Goal: Information Seeking & Learning: Find specific fact

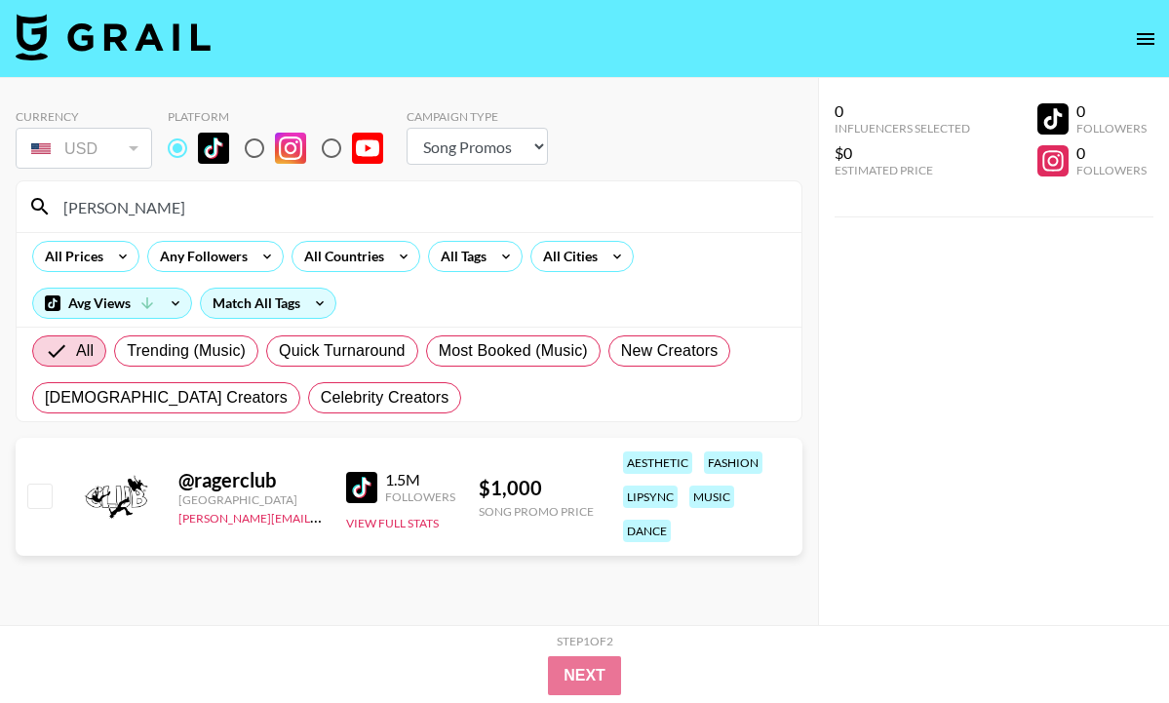
select select "Song"
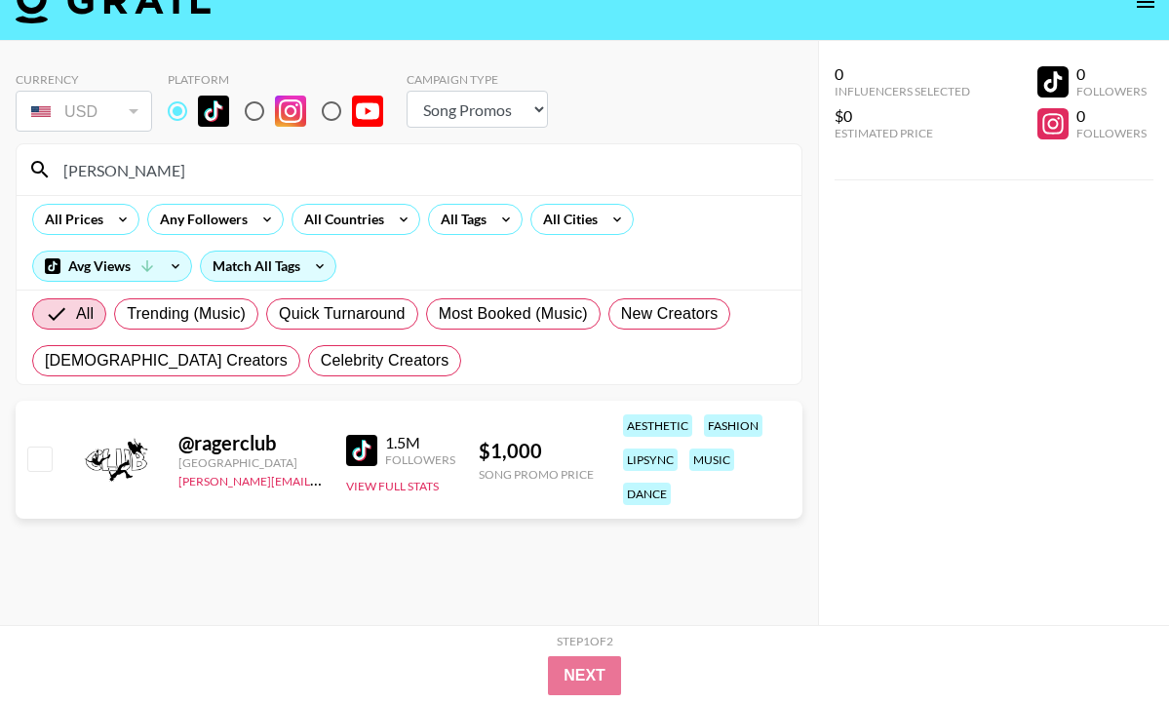
click at [252, 166] on input "[PERSON_NAME]" at bounding box center [421, 169] width 738 height 31
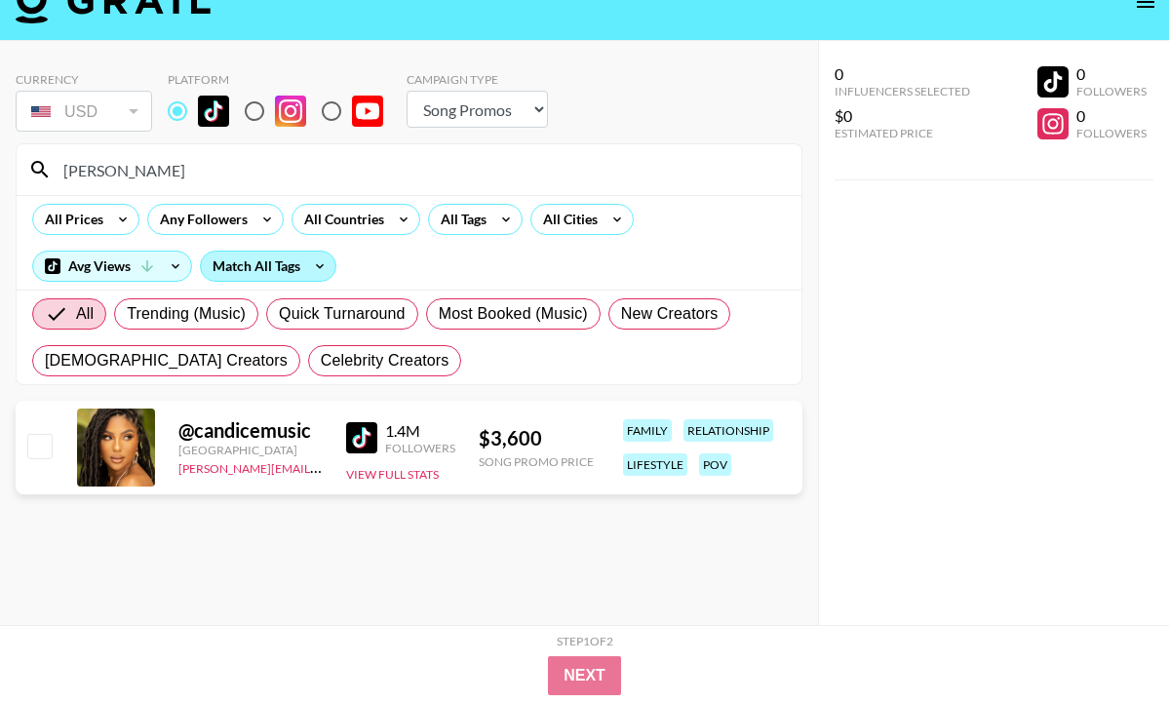
type input "[PERSON_NAME]"
click at [296, 264] on div "Match All Tags" at bounding box center [268, 266] width 135 height 29
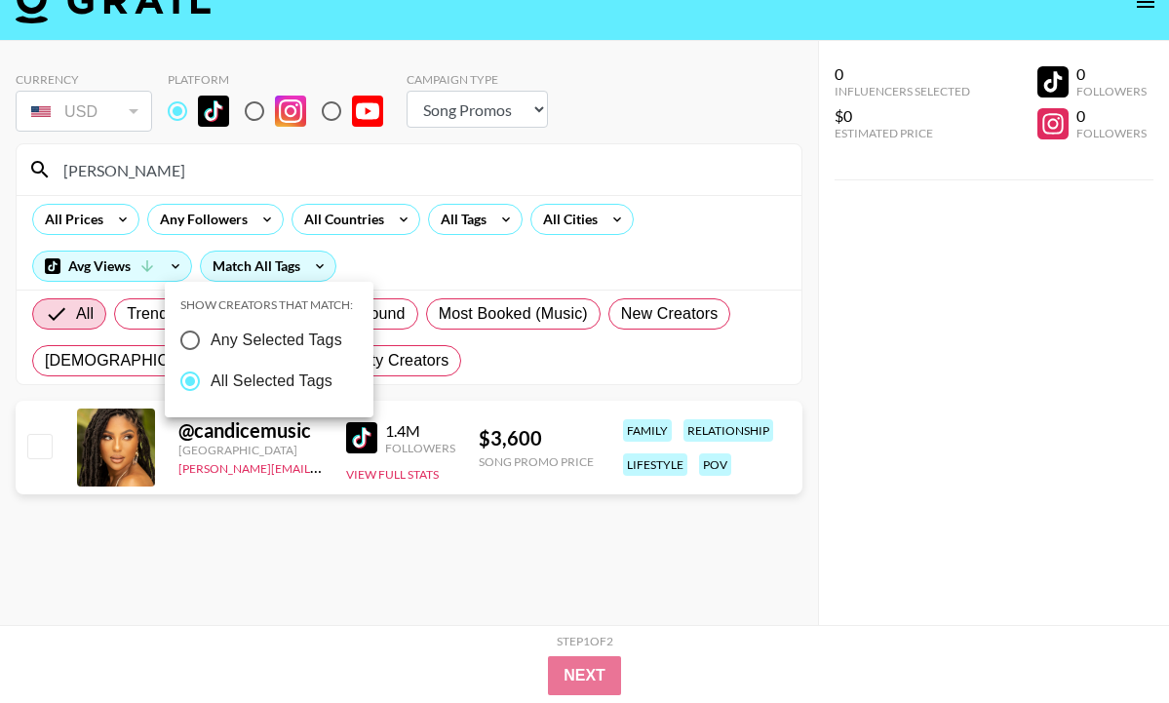
click at [204, 342] on input "Any Selected Tags" at bounding box center [190, 340] width 41 height 41
radio input "true"
radio input "false"
click at [207, 194] on div at bounding box center [584, 351] width 1169 height 703
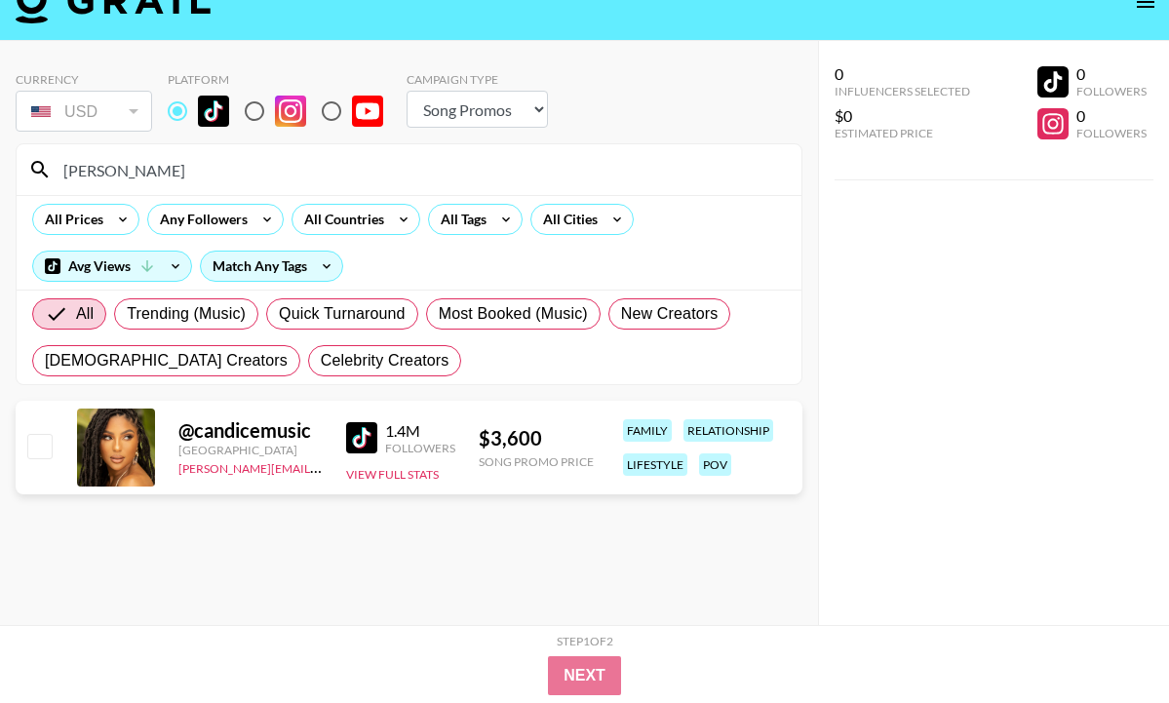
click at [199, 180] on input "[PERSON_NAME]" at bounding box center [421, 169] width 738 height 31
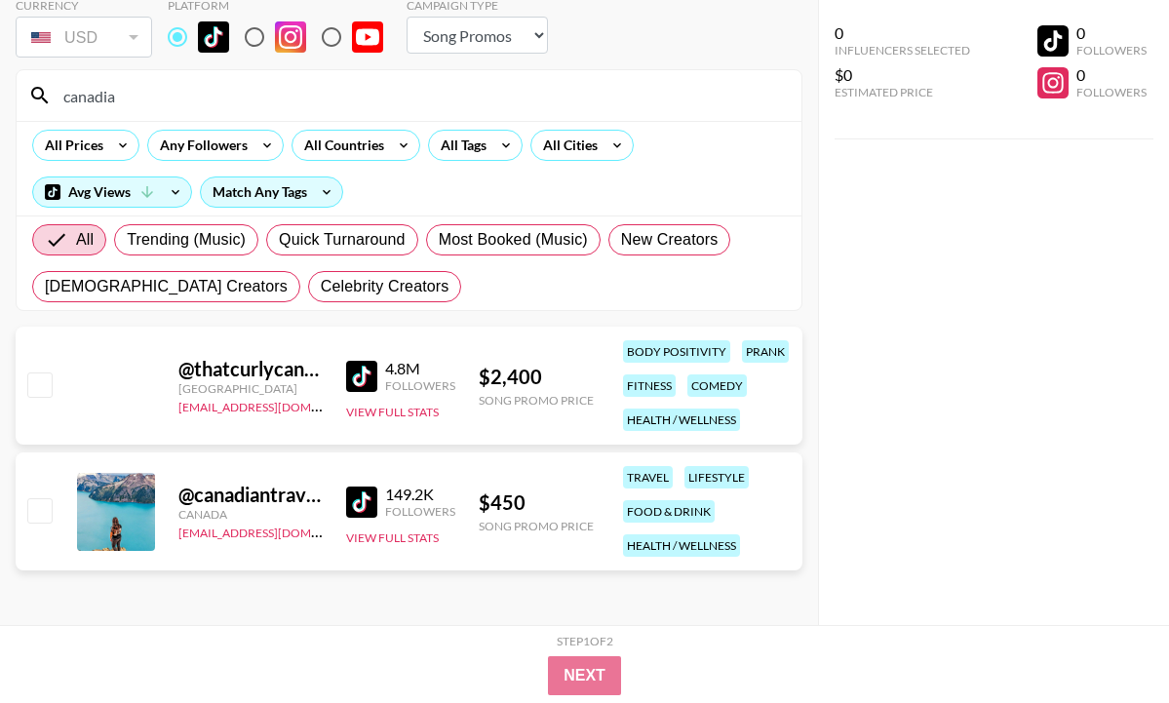
scroll to position [111, 0]
type input "canadia"
click at [206, 534] on link "[EMAIL_ADDRESS][DOMAIN_NAME]" at bounding box center [276, 531] width 196 height 19
click at [399, 536] on button "View Full Stats" at bounding box center [392, 538] width 93 height 15
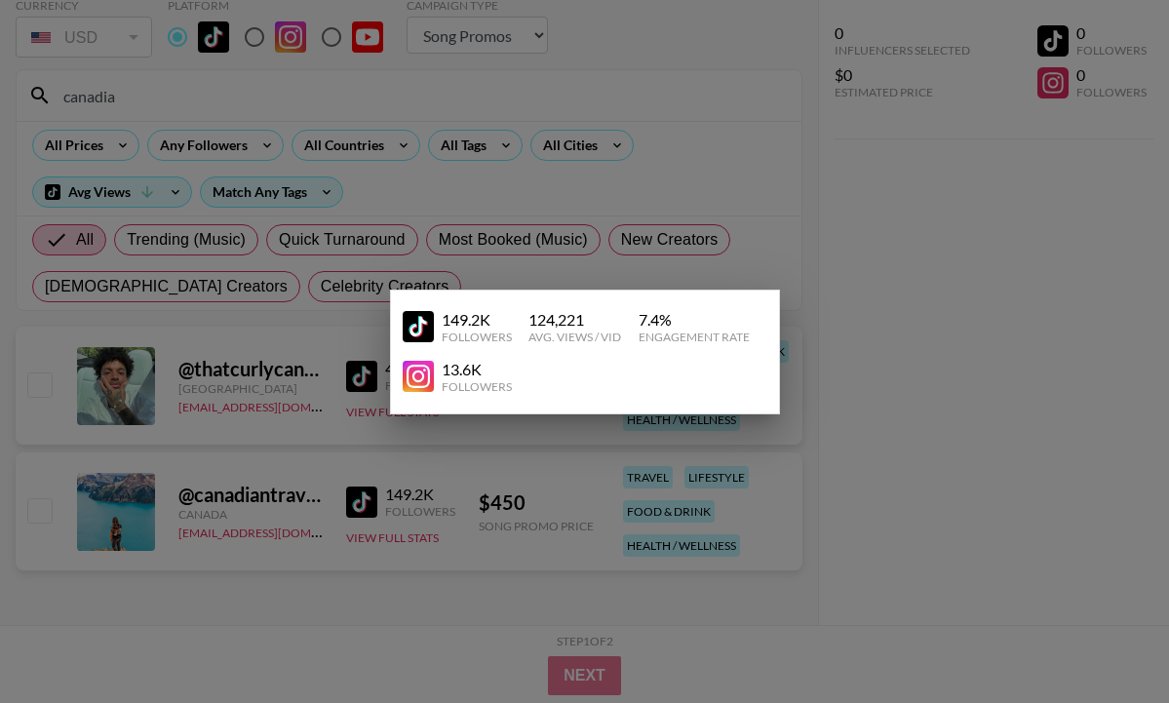
click at [336, 577] on div at bounding box center [584, 351] width 1169 height 703
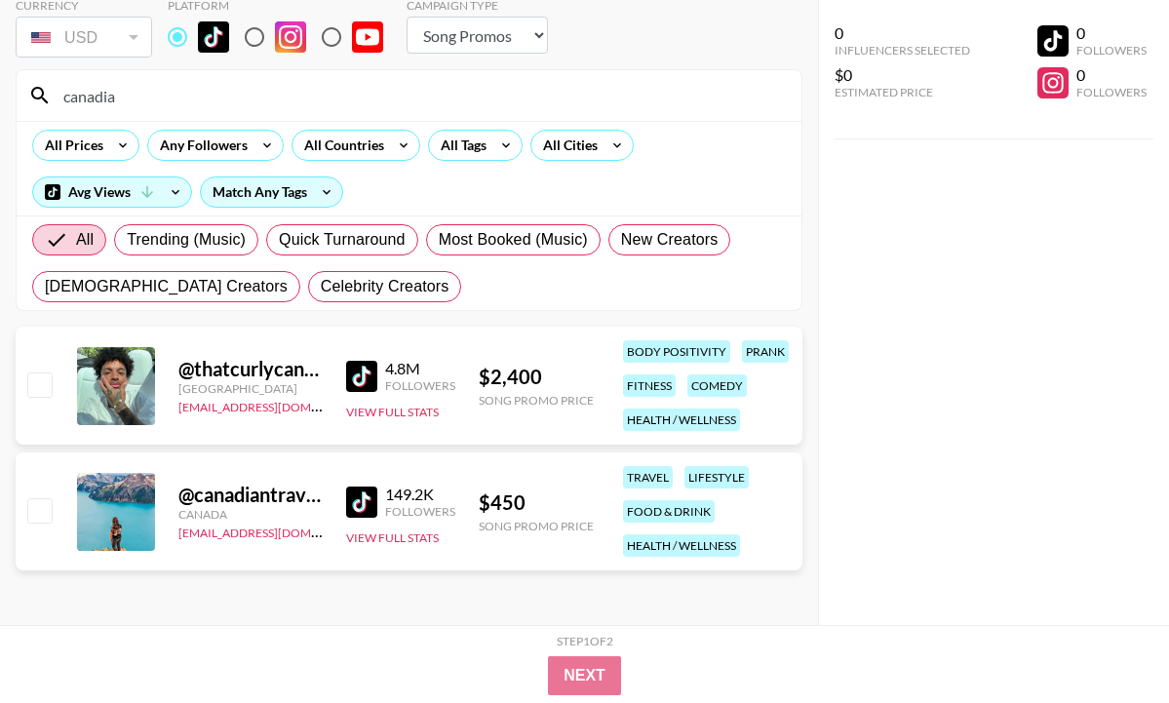
click at [303, 474] on div "@ canadiantravelgal Canada [EMAIL_ADDRESS][DOMAIN_NAME] 149.2K Followers View F…" at bounding box center [409, 511] width 787 height 118
click at [606, 553] on div "@ canadiantravelgal Canada [EMAIL_ADDRESS][DOMAIN_NAME] 149.2K Followers View F…" at bounding box center [409, 511] width 787 height 118
